Goal: Task Accomplishment & Management: Complete application form

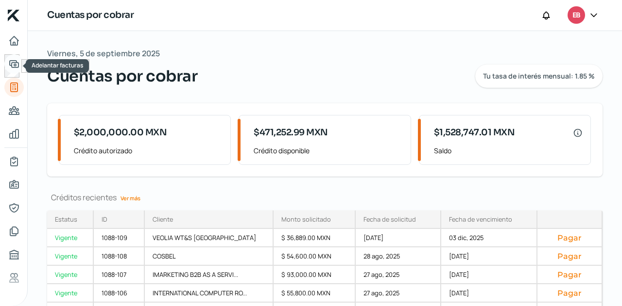
click at [16, 61] on icon "Adelantar facturas" at bounding box center [14, 64] width 9 height 7
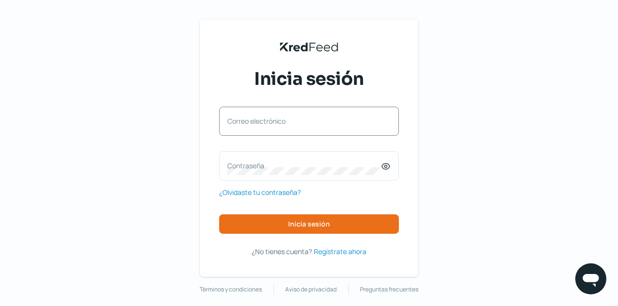
click at [314, 121] on label "Correo electrónico" at bounding box center [303, 121] width 153 height 9
click at [314, 122] on input "Correo electrónico" at bounding box center [308, 126] width 163 height 9
click at [290, 128] on input "Correo electrónico" at bounding box center [308, 126] width 163 height 9
type input "[EMAIL_ADDRESS][DOMAIN_NAME]"
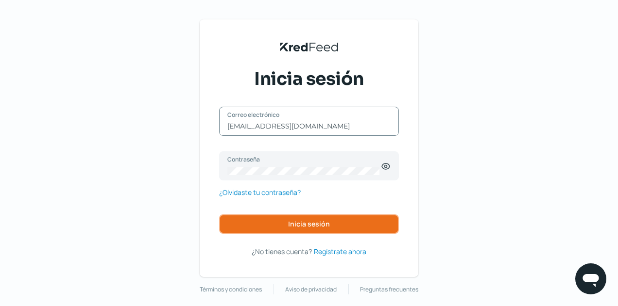
click at [293, 221] on span "Inicia sesión" at bounding box center [309, 224] width 42 height 7
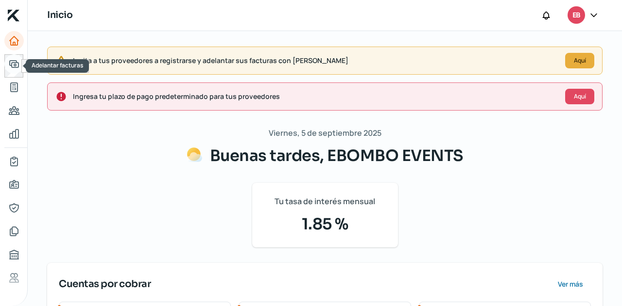
click at [5, 68] on link "Adelantar facturas" at bounding box center [13, 63] width 19 height 19
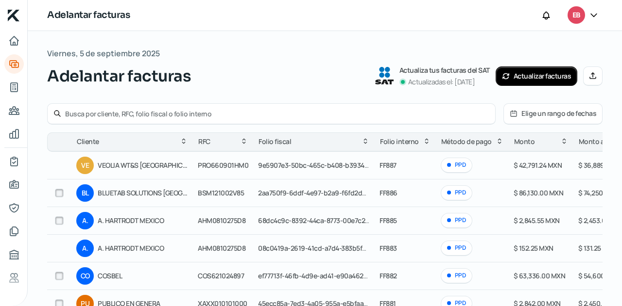
click at [584, 76] on button "Manual" at bounding box center [592, 76] width 19 height 19
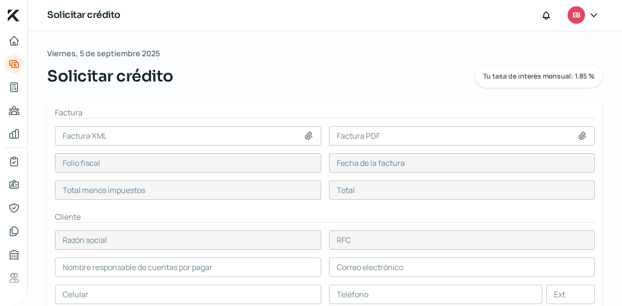
click at [295, 128] on input at bounding box center [188, 135] width 266 height 19
type input "C:\fakepath\F895- COSBEL.xml"
type input "F895- COSBEL.xml"
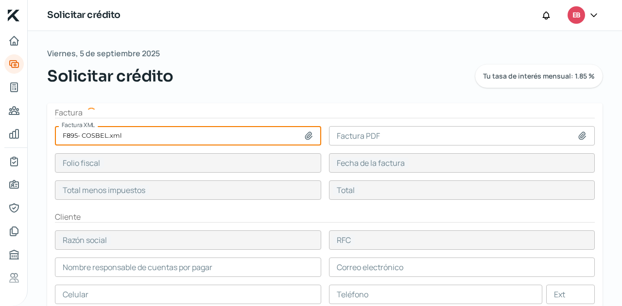
click at [578, 138] on icon at bounding box center [581, 135] width 7 height 7
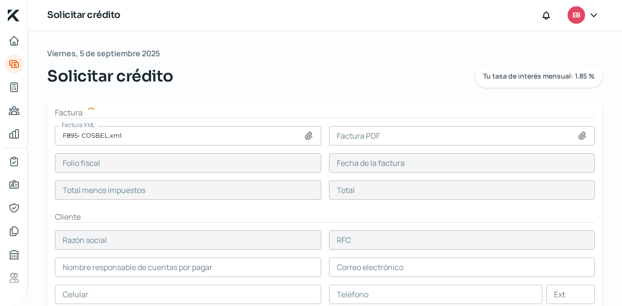
type input "07273624-6912-4DAA-AB61-68700554C048"
type input "[DATE]"
type input "19500"
type input "22620"
type input "COSBEL"
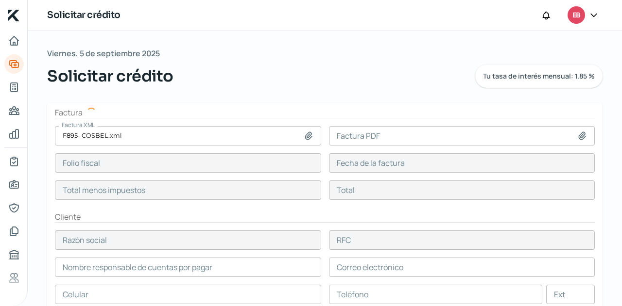
type input "COS621024897"
type input "19500"
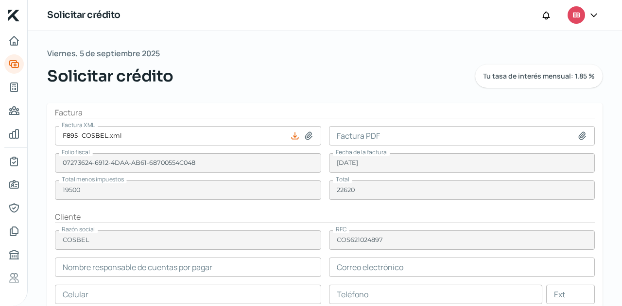
type input "[PERSON_NAME]"
type input "[PERSON_NAME][EMAIL_ADDRESS][PERSON_NAME][DOMAIN_NAME]"
type input "44 - 4301 - 7211"
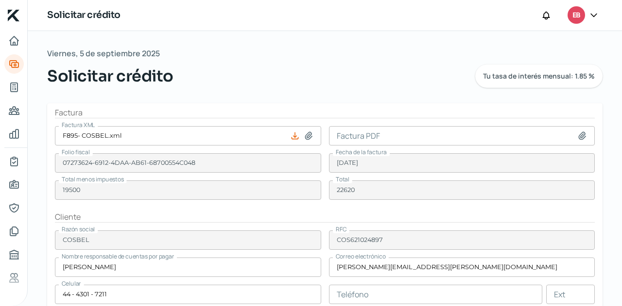
type input "C:\fakepath\F895- COSBEL.pdf"
type input "F895- COSBEL.pdf"
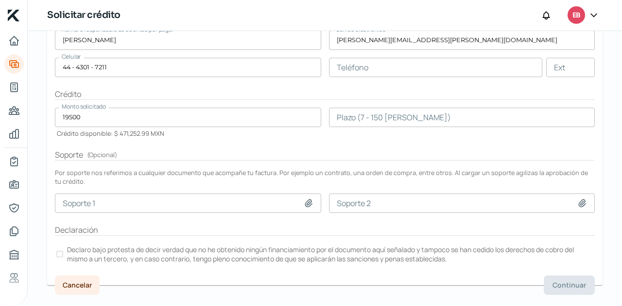
scroll to position [242, 0]
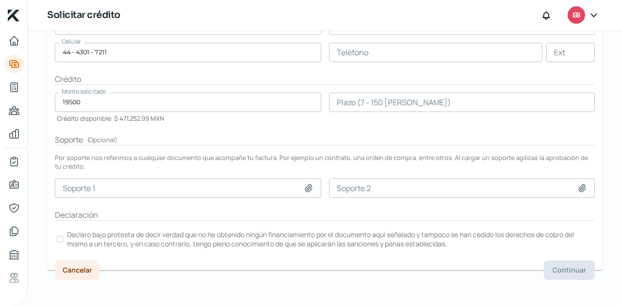
click at [376, 105] on input "number" at bounding box center [462, 102] width 266 height 19
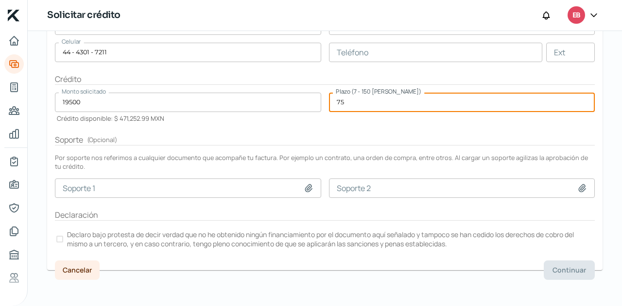
type input "75"
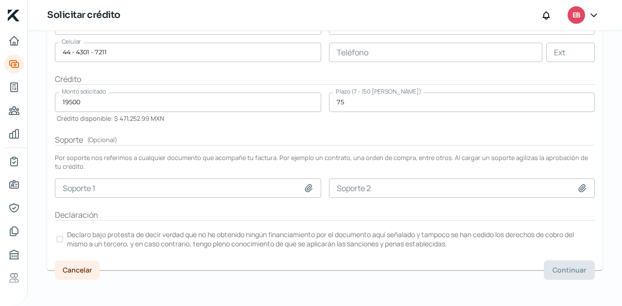
click at [359, 127] on form "Factura Factura XML F895- [PERSON_NAME].xml Factura PDF F895- COSBEL.pdf Folio …" at bounding box center [324, 65] width 555 height 409
click at [60, 238] on div at bounding box center [59, 239] width 7 height 7
click at [575, 274] on button "Continuar" at bounding box center [568, 270] width 51 height 19
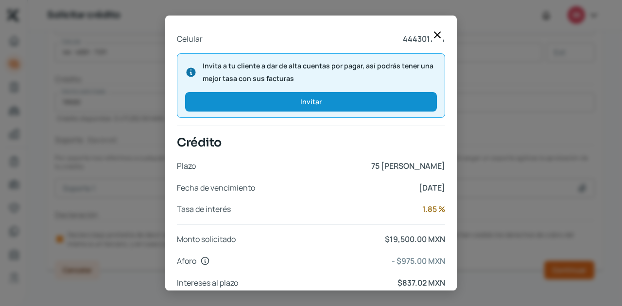
scroll to position [414, 0]
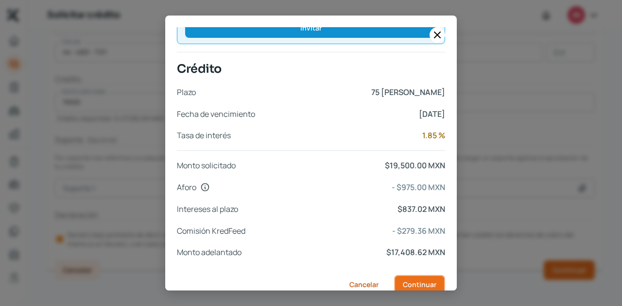
click at [404, 282] on span "Continuar" at bounding box center [420, 285] width 34 height 7
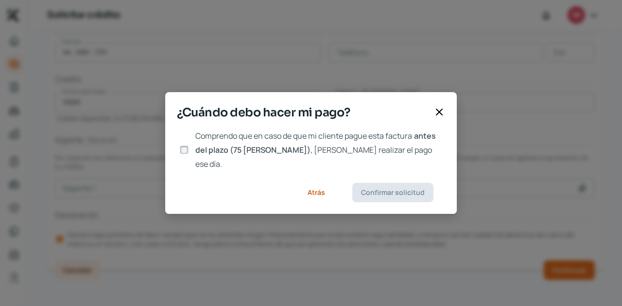
scroll to position [0, 0]
click at [181, 150] on input "Comprendo que en caso de que mi cliente pague esta factura antes del plazo (75 …" at bounding box center [184, 150] width 9 height 9
checkbox input "true"
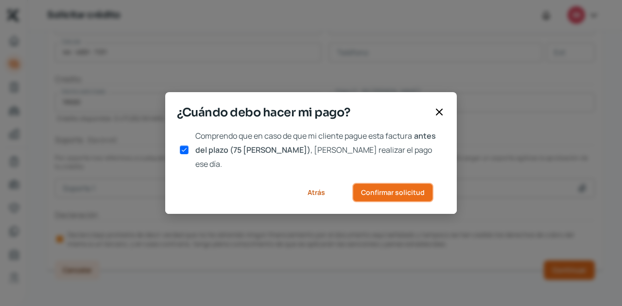
click at [374, 189] on span "Confirmar solicitud" at bounding box center [393, 192] width 64 height 7
